Goal: Task Accomplishment & Management: Complete application form

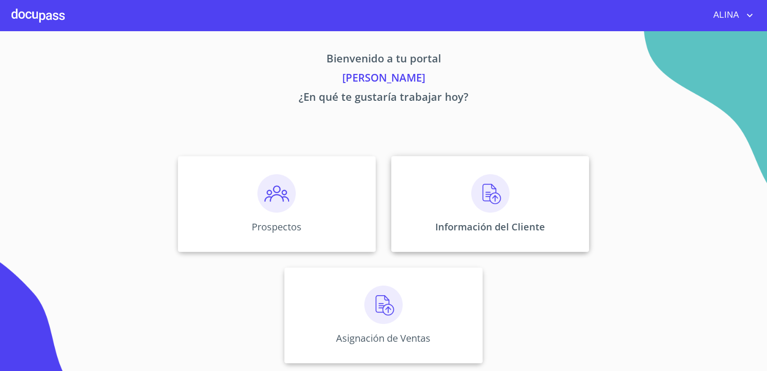
click at [455, 203] on div "Información del Cliente" at bounding box center [490, 204] width 198 height 96
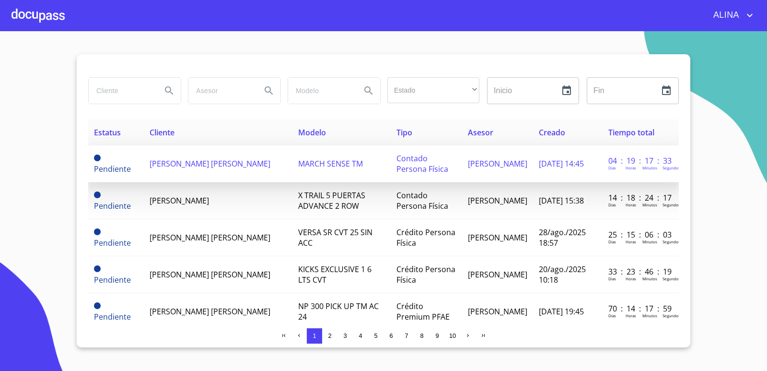
click at [231, 165] on span "[PERSON_NAME] [PERSON_NAME]" at bounding box center [210, 163] width 121 height 11
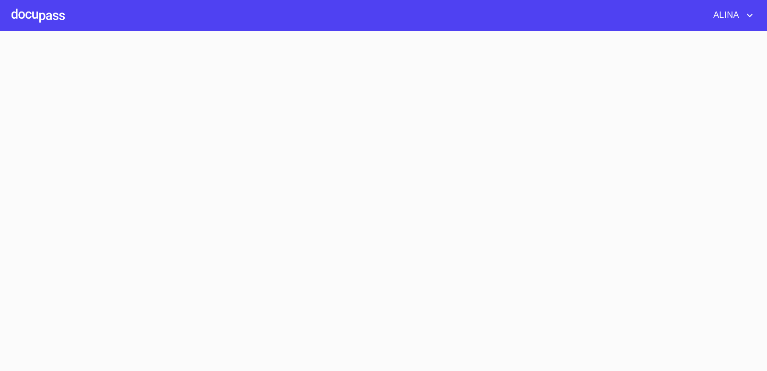
click at [41, 13] on div at bounding box center [38, 15] width 53 height 31
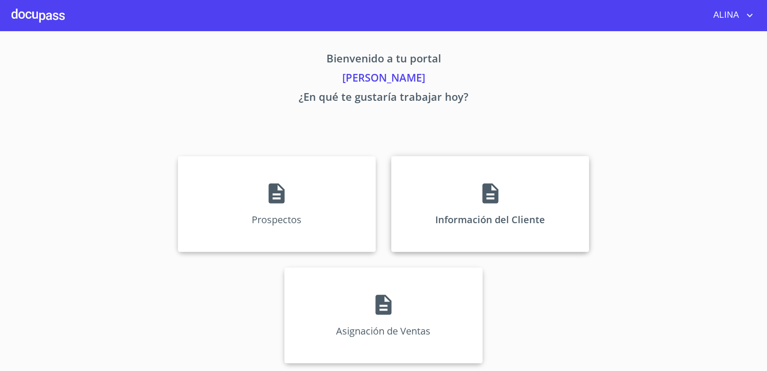
click at [432, 188] on div "Información del Cliente" at bounding box center [490, 204] width 198 height 96
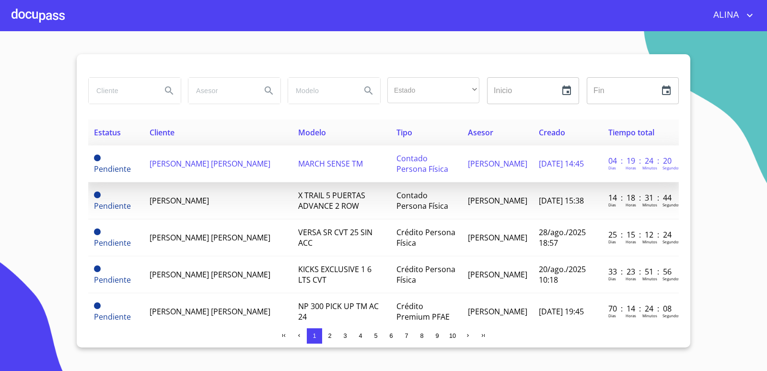
click at [218, 170] on td "[PERSON_NAME] [PERSON_NAME]" at bounding box center [218, 163] width 149 height 37
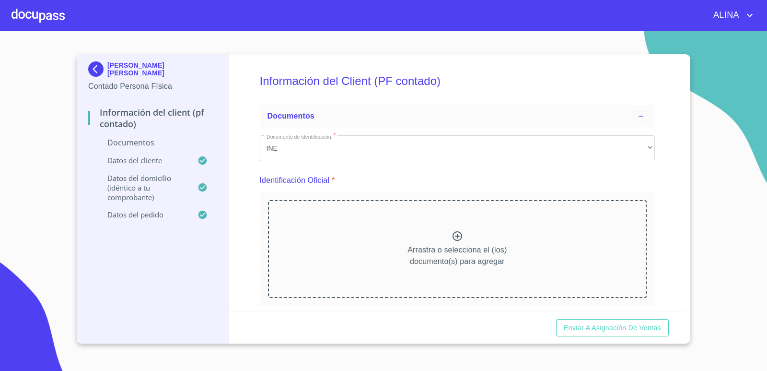
click at [452, 238] on icon at bounding box center [458, 236] width 12 height 12
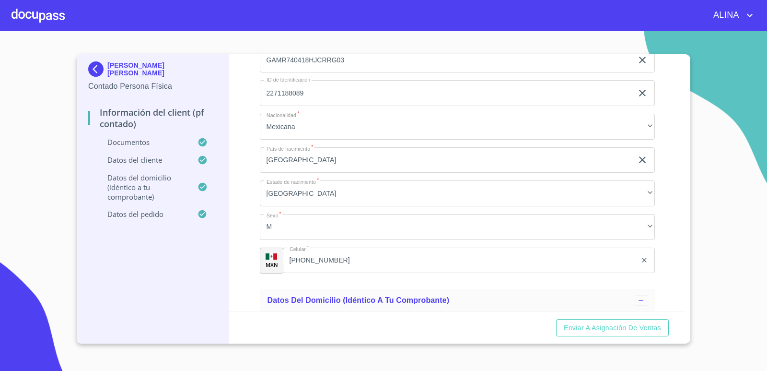
scroll to position [2207, 0]
